Goal: Find specific fact: Find specific fact

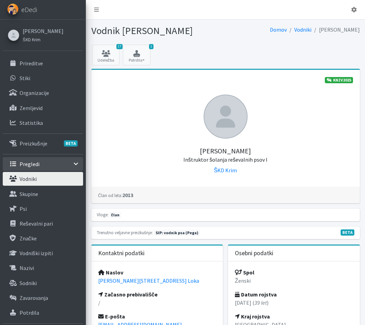
scroll to position [137, 0]
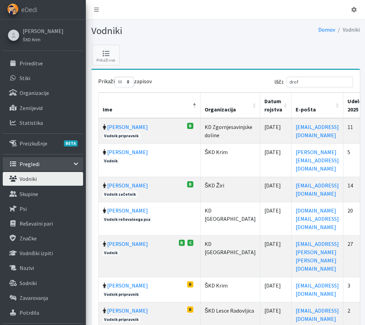
select select "50"
drag, startPoint x: 312, startPoint y: 84, endPoint x: 285, endPoint y: 79, distance: 27.6
click at [285, 79] on label "Išči: drof" at bounding box center [314, 82] width 79 height 11
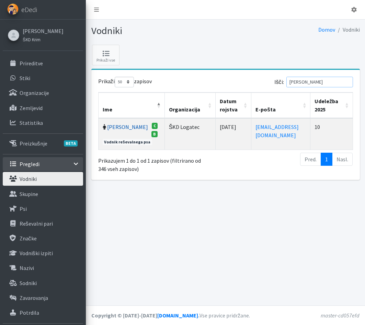
type input "[PERSON_NAME]"
click at [138, 127] on link "[PERSON_NAME]" at bounding box center [127, 126] width 41 height 7
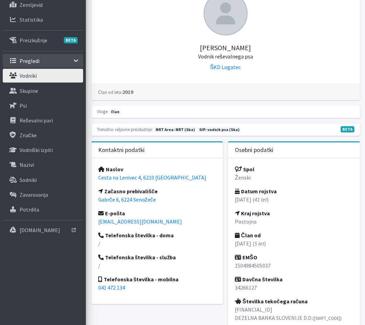
scroll to position [172, 0]
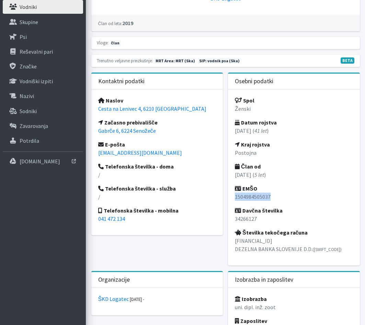
drag, startPoint x: 273, startPoint y: 196, endPoint x: 232, endPoint y: 198, distance: 40.9
click at [232, 198] on div "Spol Ženski Datum rojstva 15.04.1984 ( 41 let ) Kraj rojstva Postojna Član od 2…" at bounding box center [294, 177] width 132 height 176
copy p "1504984505037"
